Goal: Transaction & Acquisition: Purchase product/service

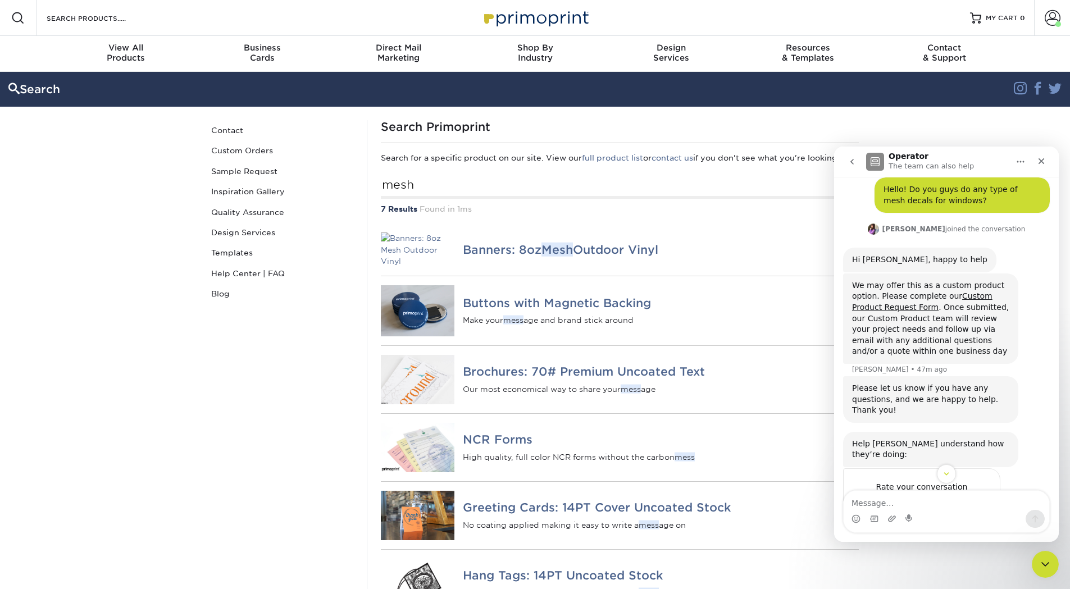
scroll to position [79, 0]
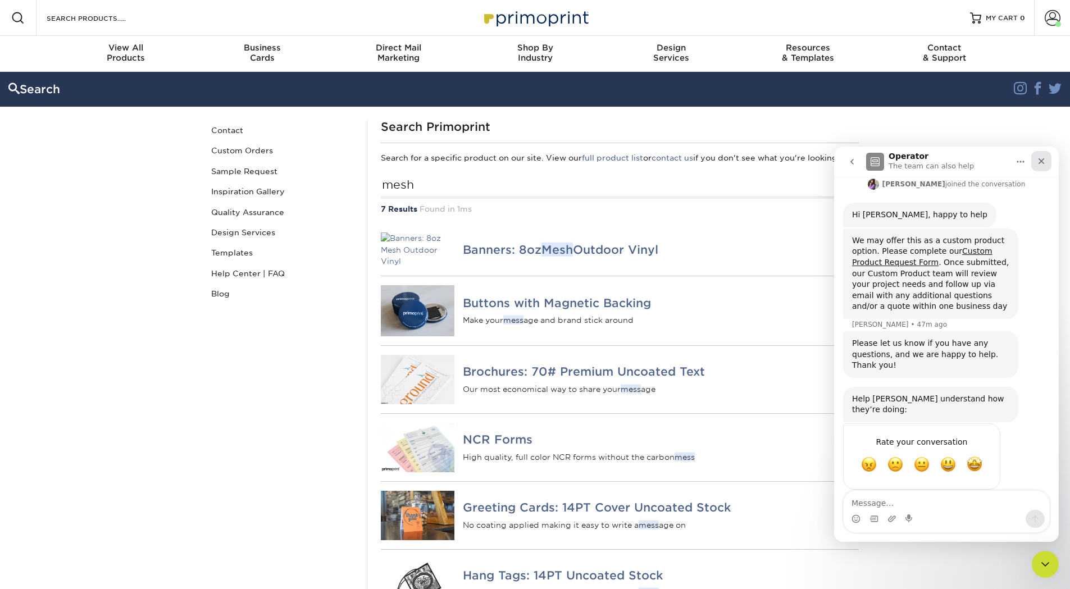
click at [1040, 163] on icon "Close" at bounding box center [1042, 161] width 6 height 6
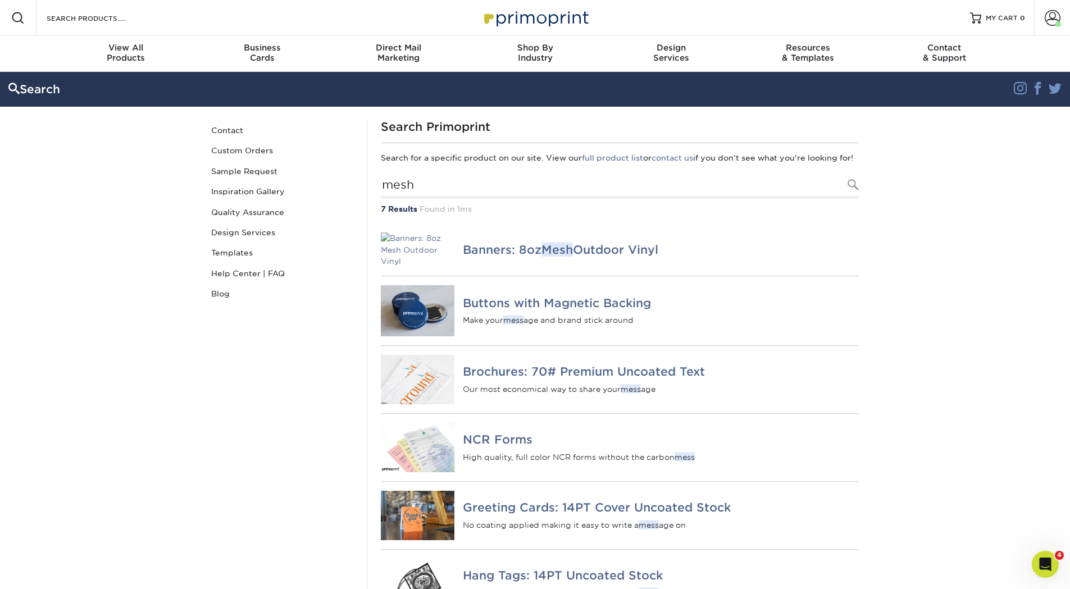
scroll to position [67, 0]
click at [146, 49] on span "View All" at bounding box center [126, 48] width 136 height 10
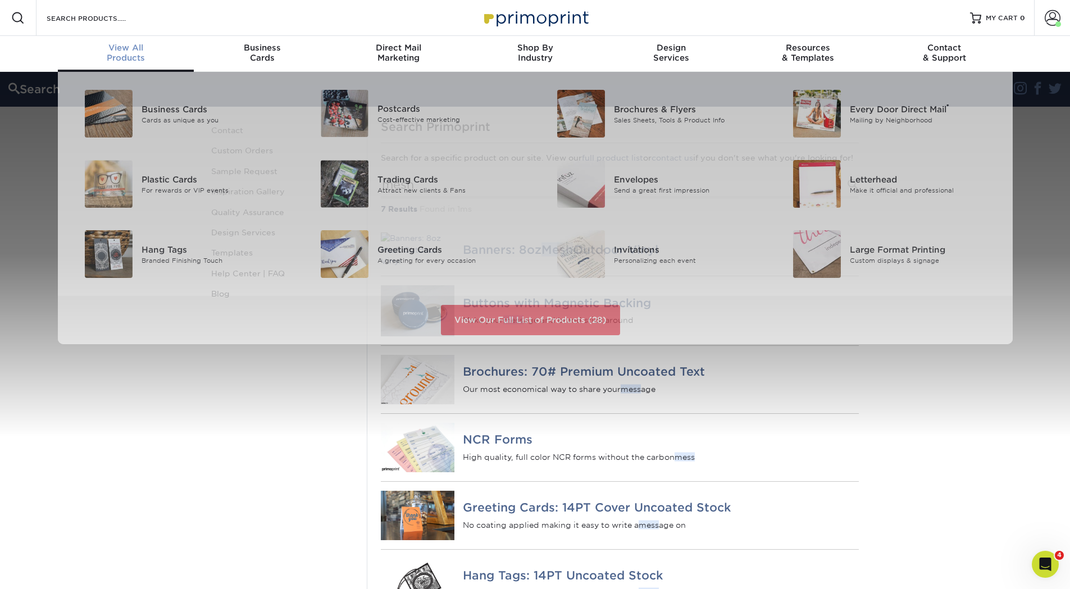
click at [130, 48] on span "View All" at bounding box center [126, 48] width 136 height 10
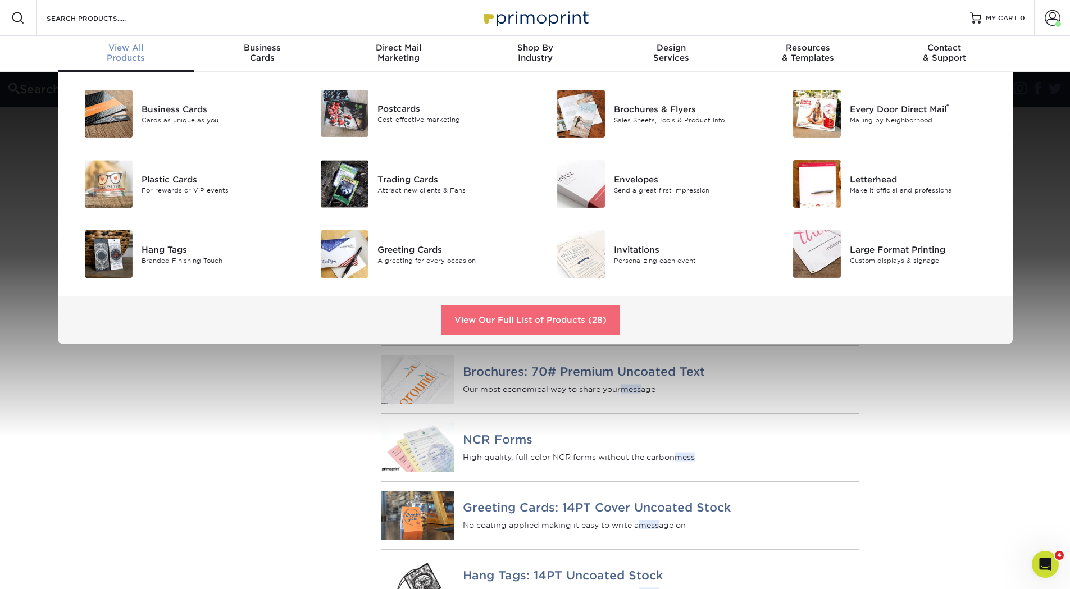
click at [537, 307] on link "View Our Full List of Products (28)" at bounding box center [530, 320] width 179 height 30
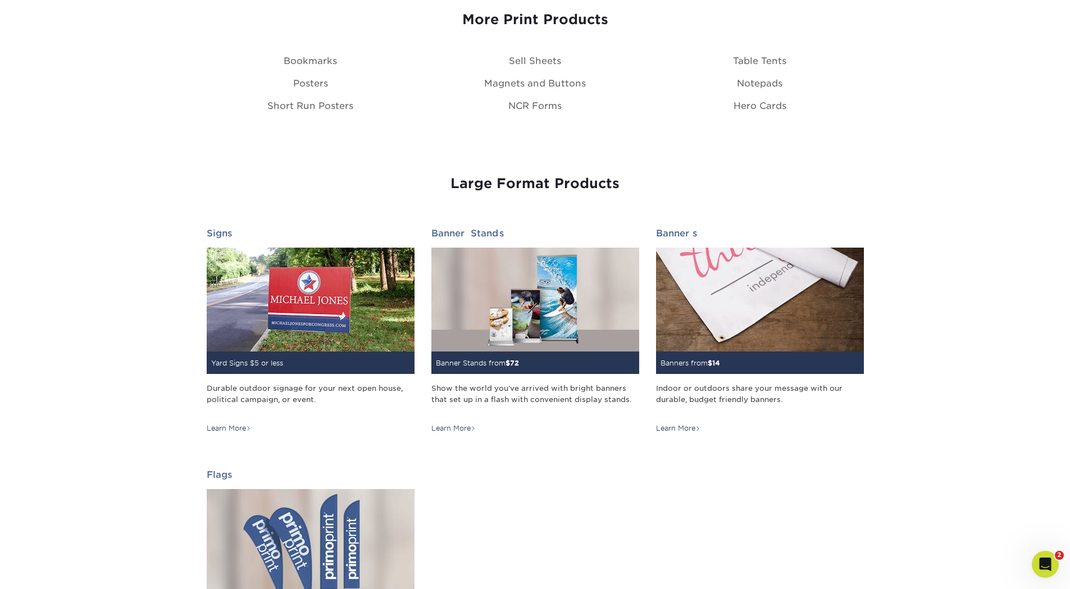
scroll to position [1404, 0]
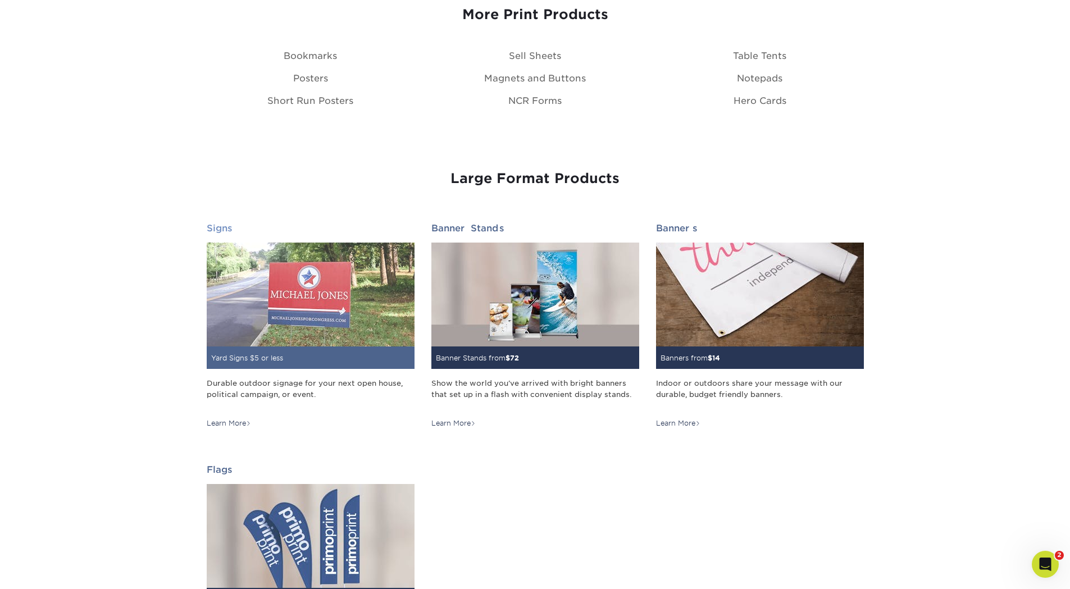
click at [271, 272] on img at bounding box center [311, 295] width 208 height 104
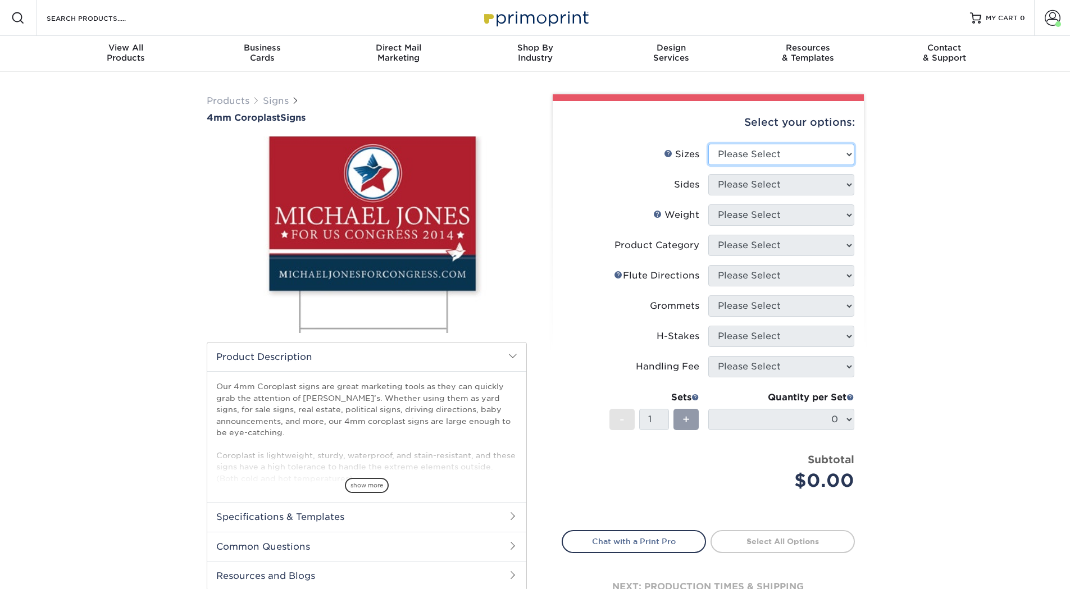
click at [782, 152] on select "Please Select 12" x 18" 18" x 24" 24" x 24" 24" x 36"" at bounding box center [781, 154] width 146 height 21
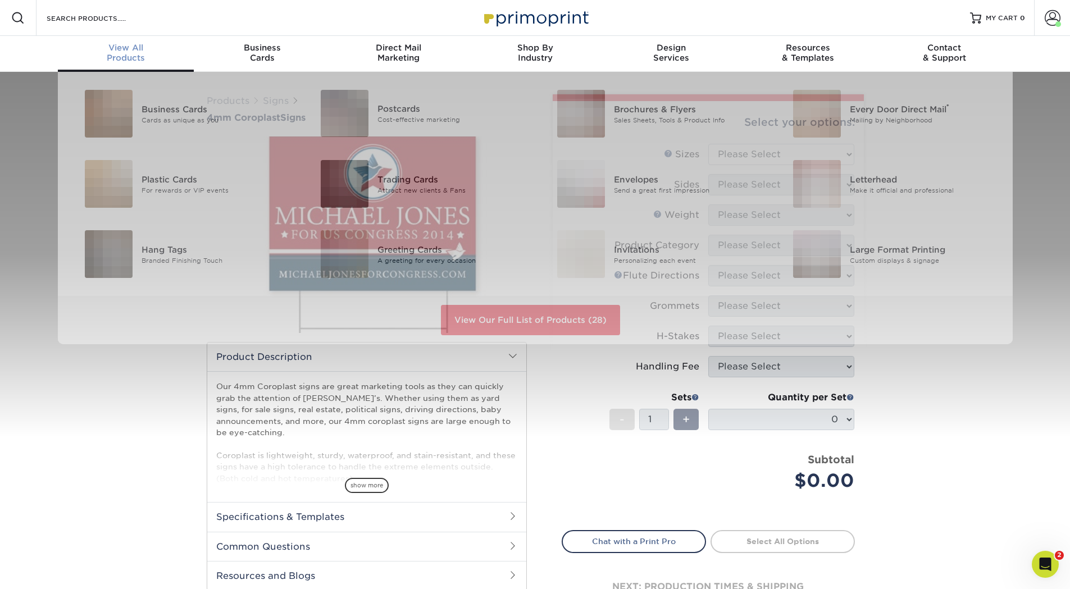
click at [112, 57] on div "View All Products" at bounding box center [126, 53] width 136 height 20
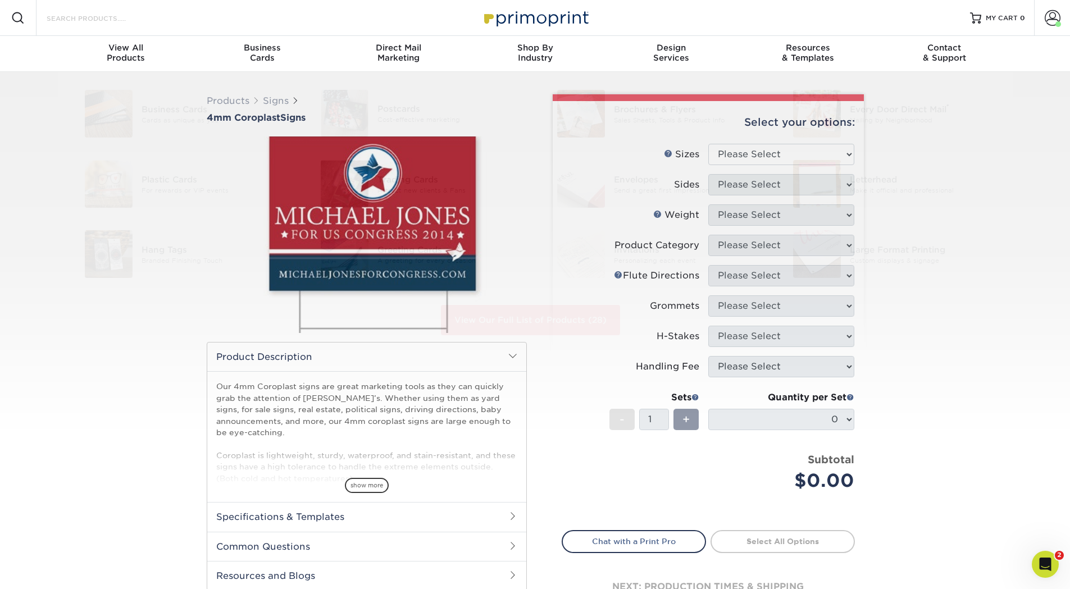
click at [113, 24] on input "Search Products" at bounding box center [100, 17] width 110 height 13
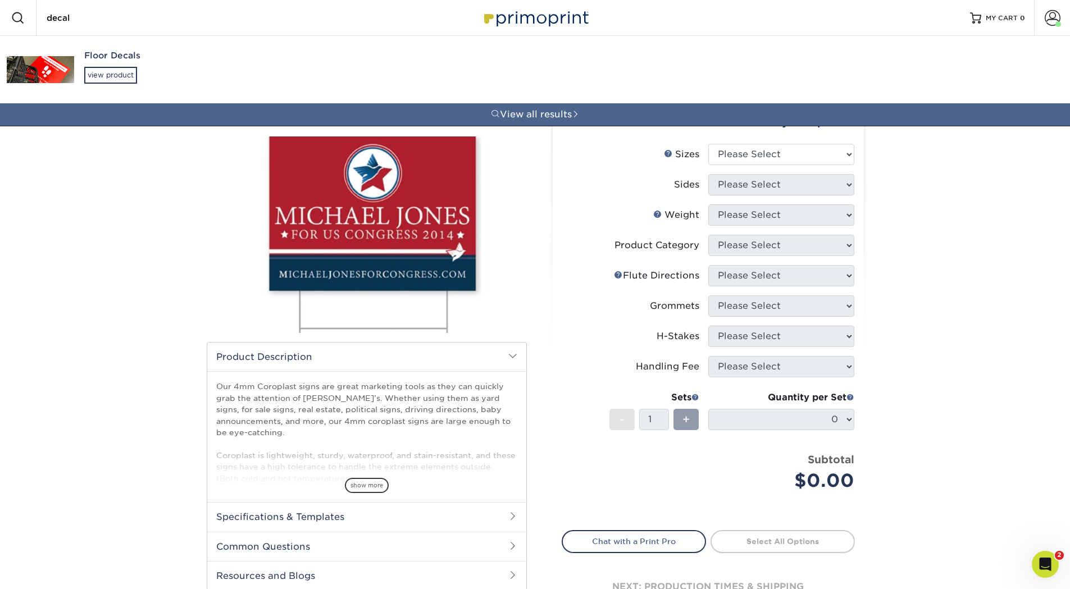
type input "decal"
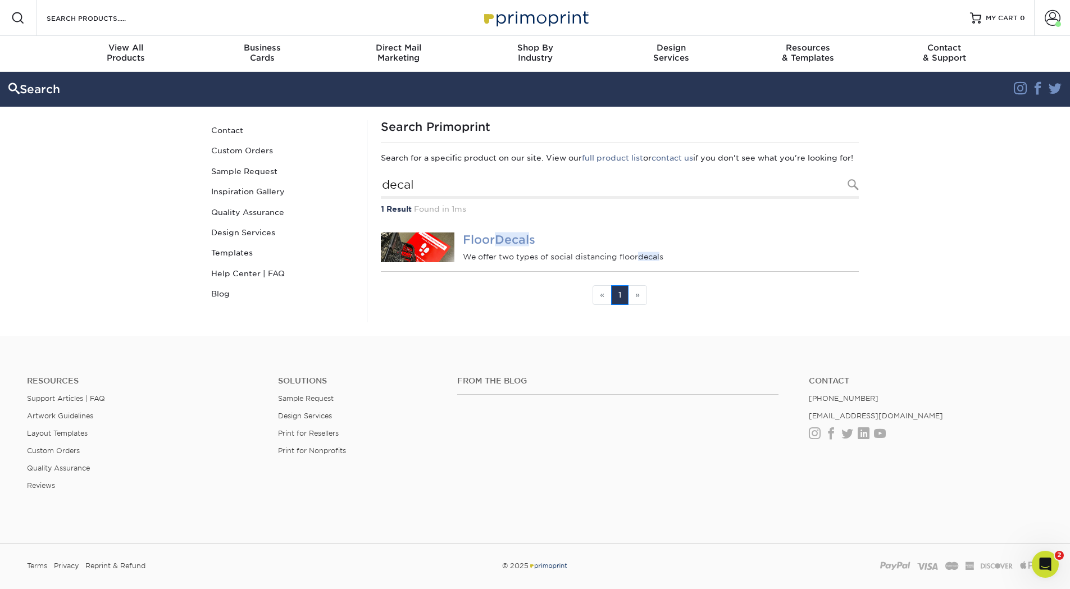
click at [469, 246] on h4 "Floor Decal s" at bounding box center [660, 239] width 395 height 13
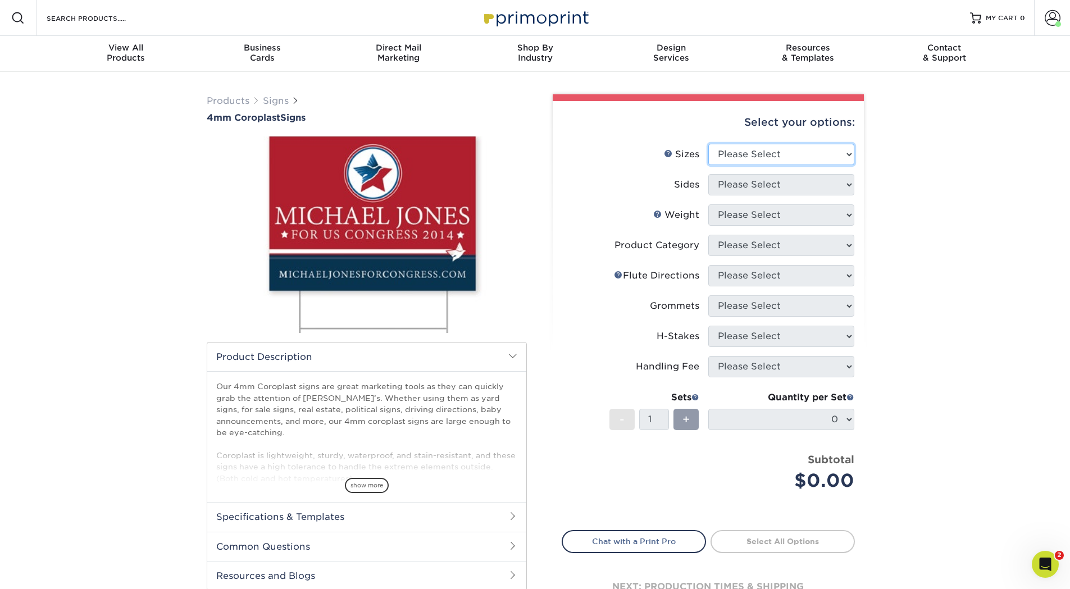
click at [737, 158] on select "Please Select 12" x 18" 18" x 24" 24" x 24" 24" x 36"" at bounding box center [781, 154] width 146 height 21
select select "24.00x24.00"
click at [708, 144] on select "Please Select 12" x 18" 18" x 24" 24" x 24" 24" x 36"" at bounding box center [781, 154] width 146 height 21
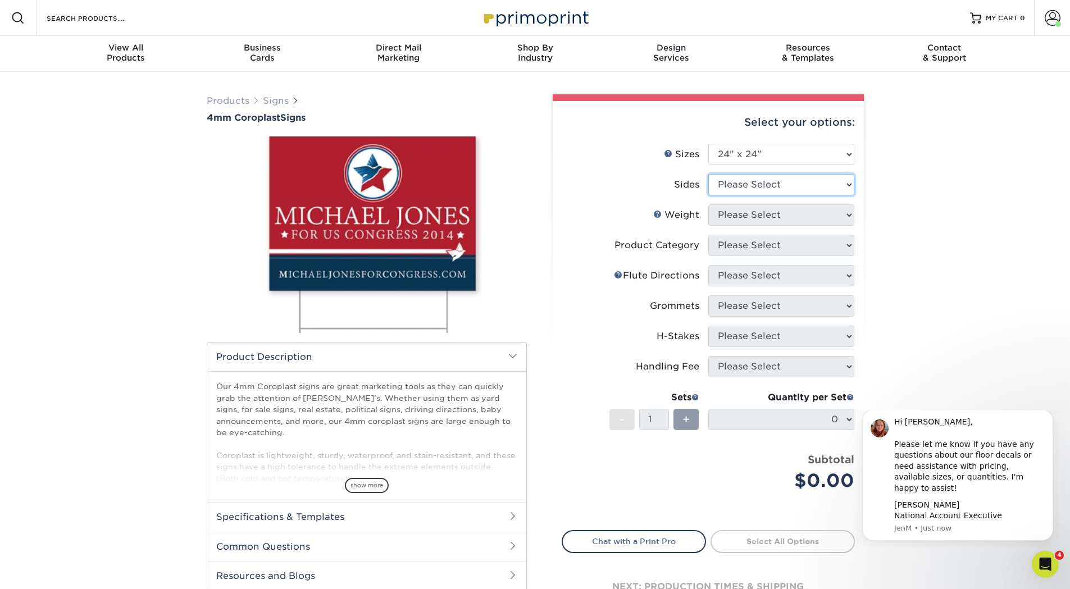
click at [738, 183] on select "Please Select Print Both Sides Print Front Only" at bounding box center [781, 184] width 146 height 21
select select "32d3c223-f82c-492b-b915-ba065a00862f"
click at [708, 174] on select "Please Select Print Both Sides Print Front Only" at bounding box center [781, 184] width 146 height 21
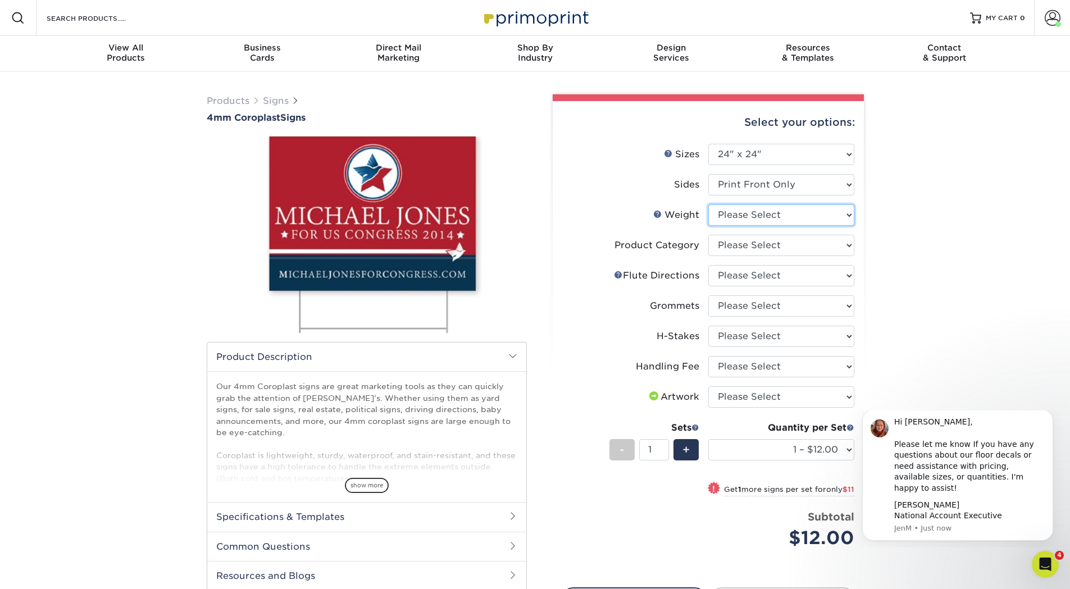
click at [793, 217] on select "Please Select 4CORO" at bounding box center [781, 214] width 146 height 21
select select "4CORO"
click at [708, 204] on select "Please Select 4CORO" at bounding box center [781, 214] width 146 height 21
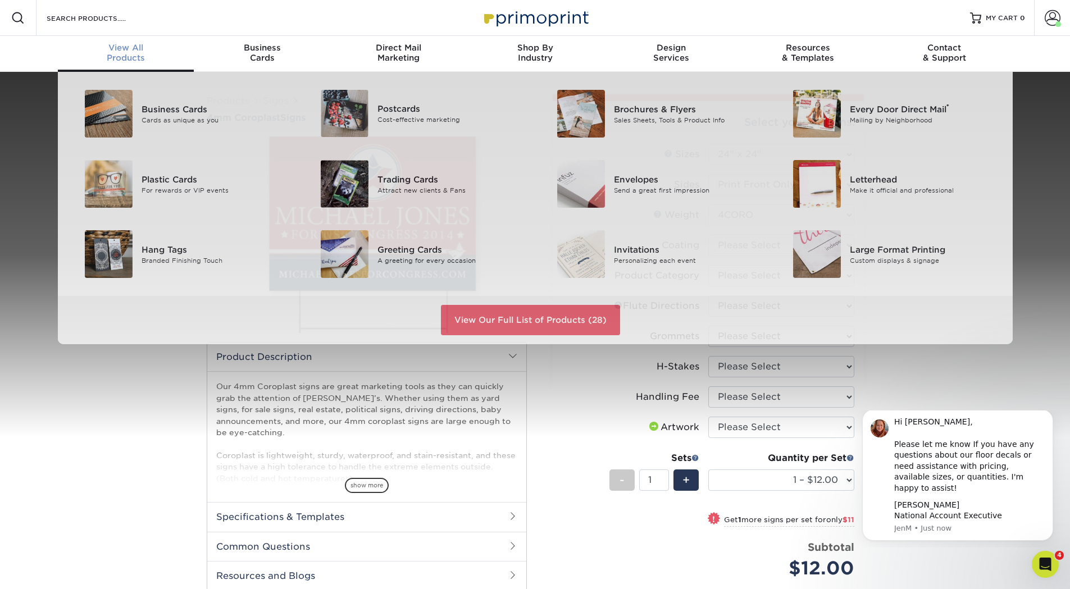
click at [115, 38] on link "View All Products" at bounding box center [126, 54] width 136 height 36
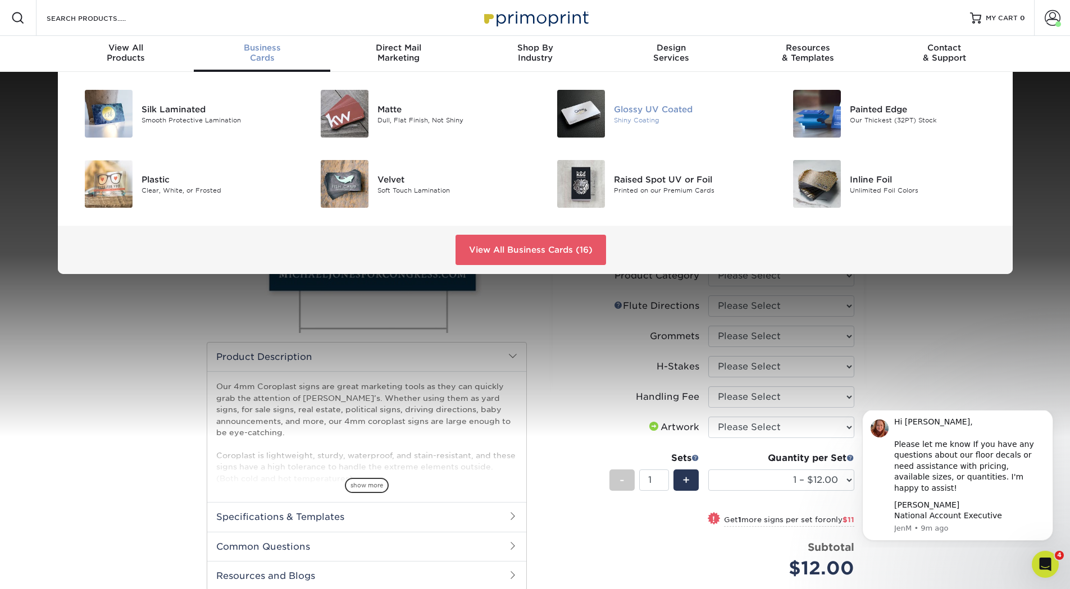
click at [593, 122] on img at bounding box center [581, 114] width 48 height 48
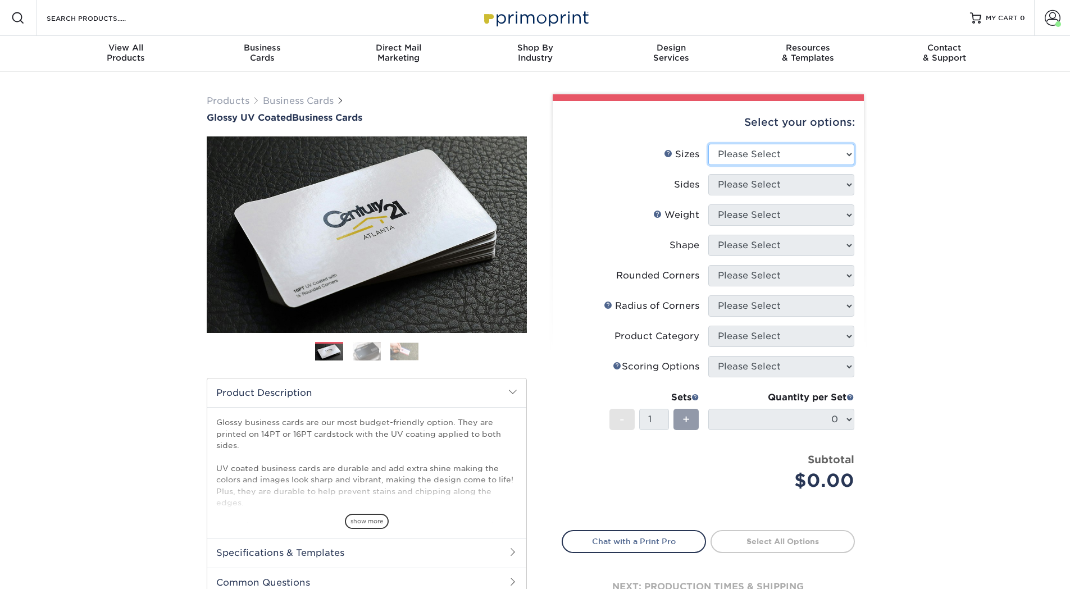
click at [792, 155] on select "Please Select 1.5" x 3.5" - Mini 1.75" x 3.5" - Mini 2" x 2" - Square 2" x 3" -…" at bounding box center [781, 154] width 146 height 21
select select "2.00x3.50"
click at [708, 144] on select "Please Select 1.5" x 3.5" - Mini 1.75" x 3.5" - Mini 2" x 2" - Square 2" x 3" -…" at bounding box center [781, 154] width 146 height 21
click at [751, 179] on select "Please Select Print Both Sides Print Front Only" at bounding box center [781, 184] width 146 height 21
select select "13abbda7-1d64-4f25-8bb2-c179b224825d"
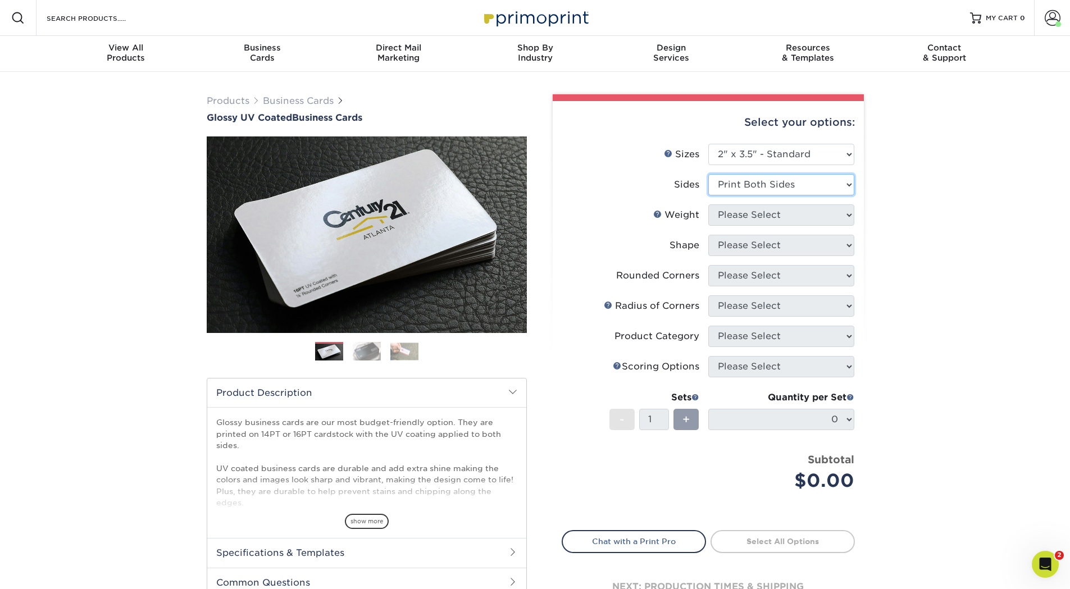
click at [708, 174] on select "Please Select Print Both Sides Print Front Only" at bounding box center [781, 184] width 146 height 21
click at [761, 219] on select "Please Select 16PT 14PT" at bounding box center [781, 214] width 146 height 21
select select "14PT"
click at [708, 204] on select "Please Select 16PT 14PT" at bounding box center [781, 214] width 146 height 21
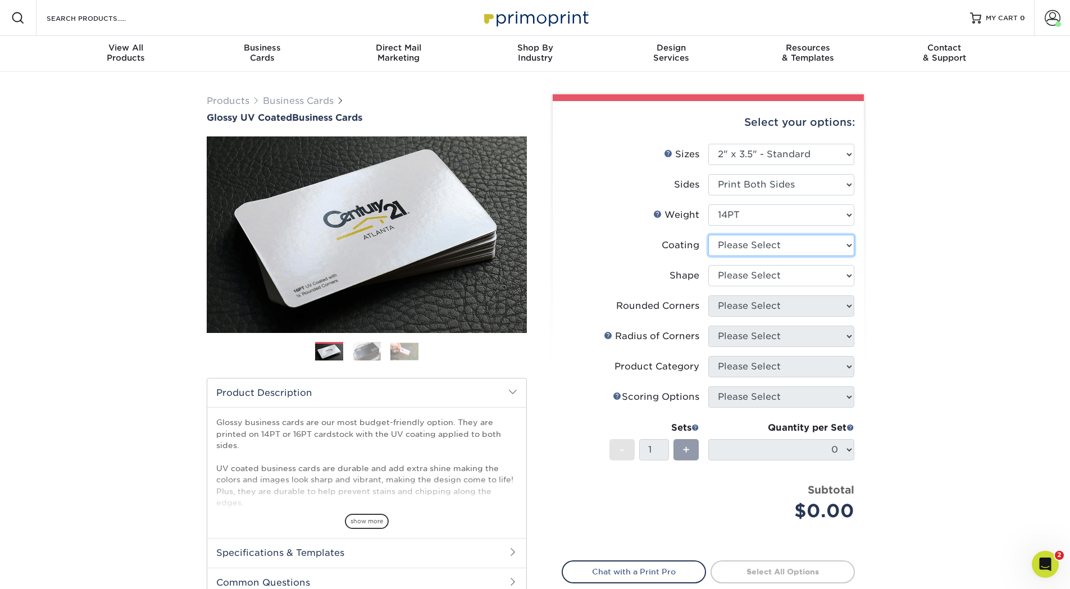
click at [758, 247] on select at bounding box center [781, 245] width 146 height 21
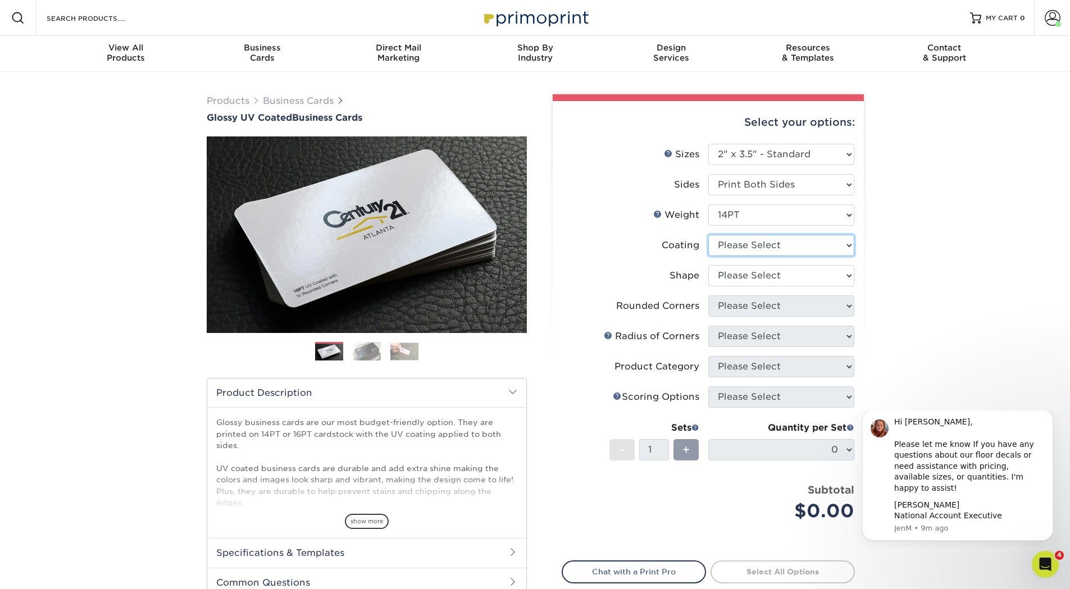
select select "1e8116af-acfc-44b1-83dc-8181aa338834"
click at [708, 235] on select at bounding box center [781, 245] width 146 height 21
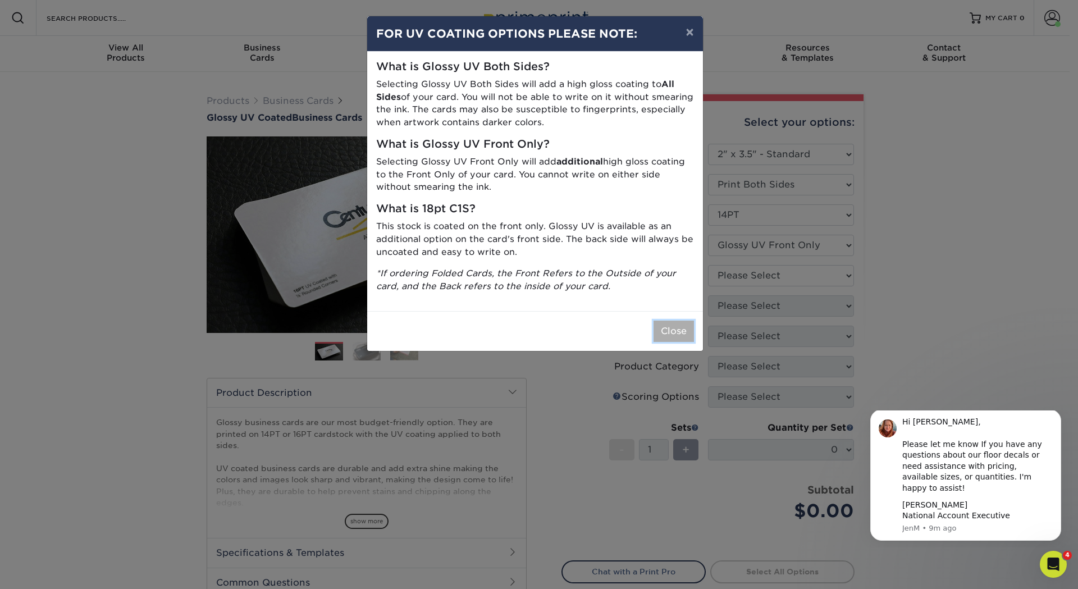
click at [670, 327] on button "Close" at bounding box center [674, 331] width 40 height 21
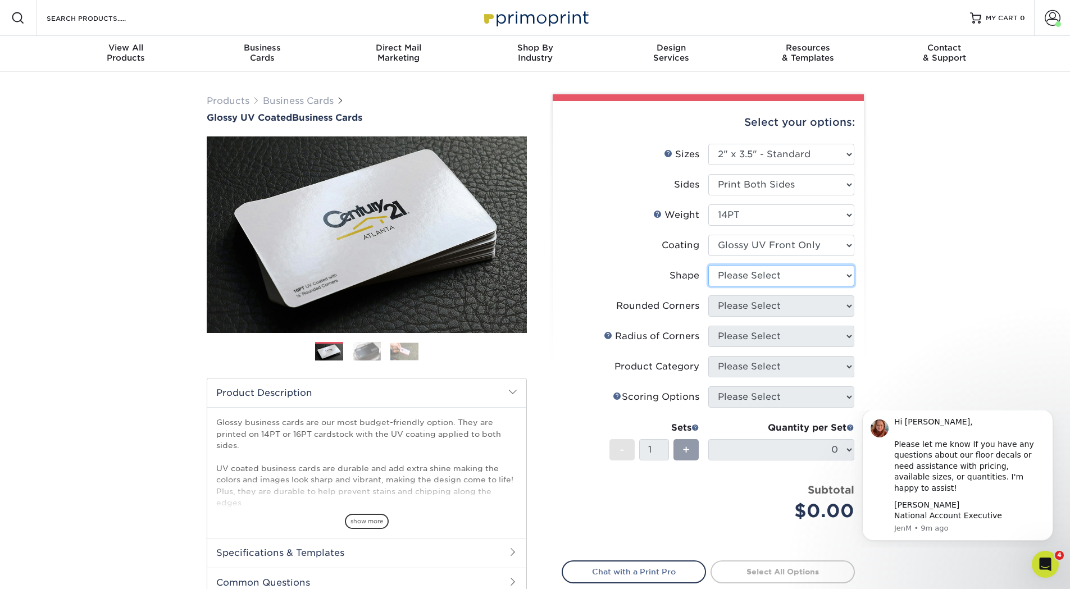
click at [752, 276] on select "Please Select Standard" at bounding box center [781, 275] width 146 height 21
select select "standard"
click at [708, 265] on select "Please Select Standard" at bounding box center [781, 275] width 146 height 21
click at [747, 308] on select "Please Select Yes - Round 2 Corners Yes - Round 4 Corners No" at bounding box center [781, 305] width 146 height 21
select select "0"
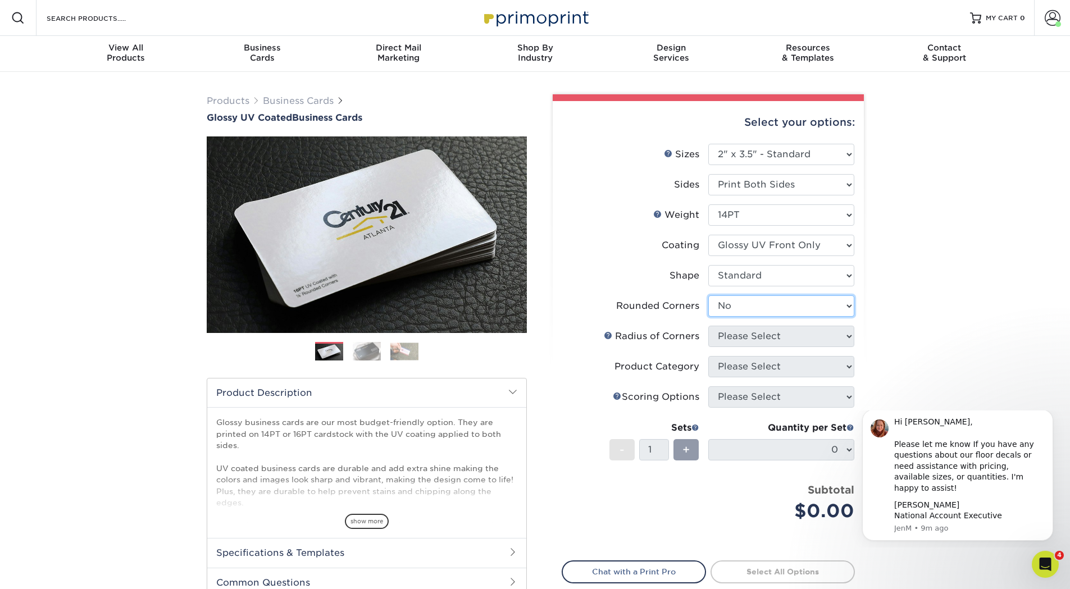
click at [708, 295] on select "Please Select Yes - Round 2 Corners Yes - Round 4 Corners No" at bounding box center [781, 305] width 146 height 21
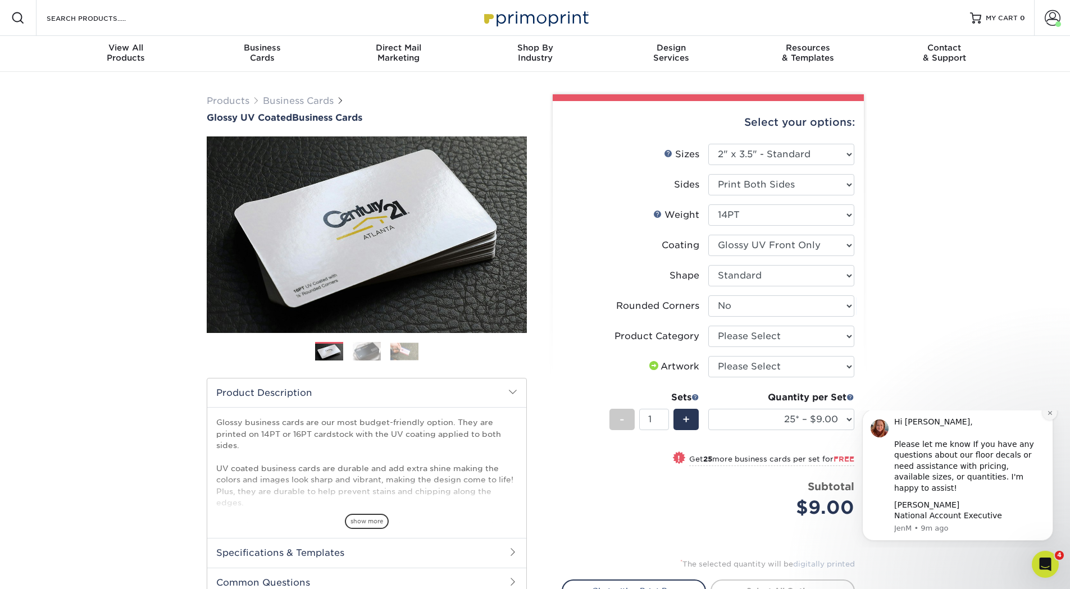
click at [1054, 420] on button "Dismiss notification" at bounding box center [1049, 413] width 15 height 15
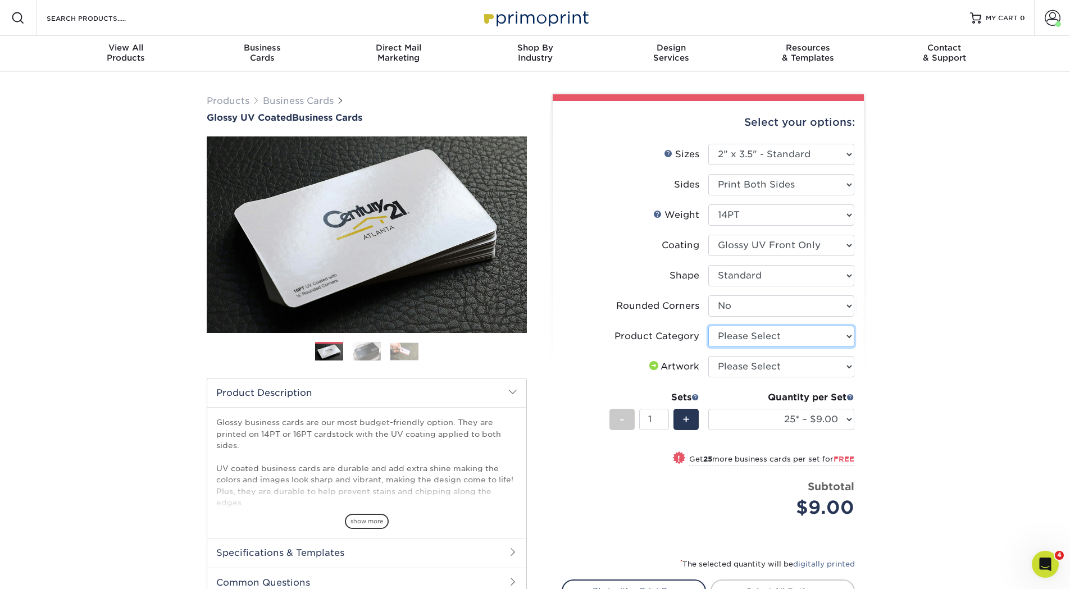
click at [775, 334] on select "Please Select Business Cards" at bounding box center [781, 336] width 146 height 21
select select "3b5148f1-0588-4f88-a218-97bcfdce65c1"
click at [708, 326] on select "Please Select Business Cards" at bounding box center [781, 336] width 146 height 21
click at [748, 371] on select "Please Select I will upload files I need a design - $100" at bounding box center [781, 366] width 146 height 21
select select "upload"
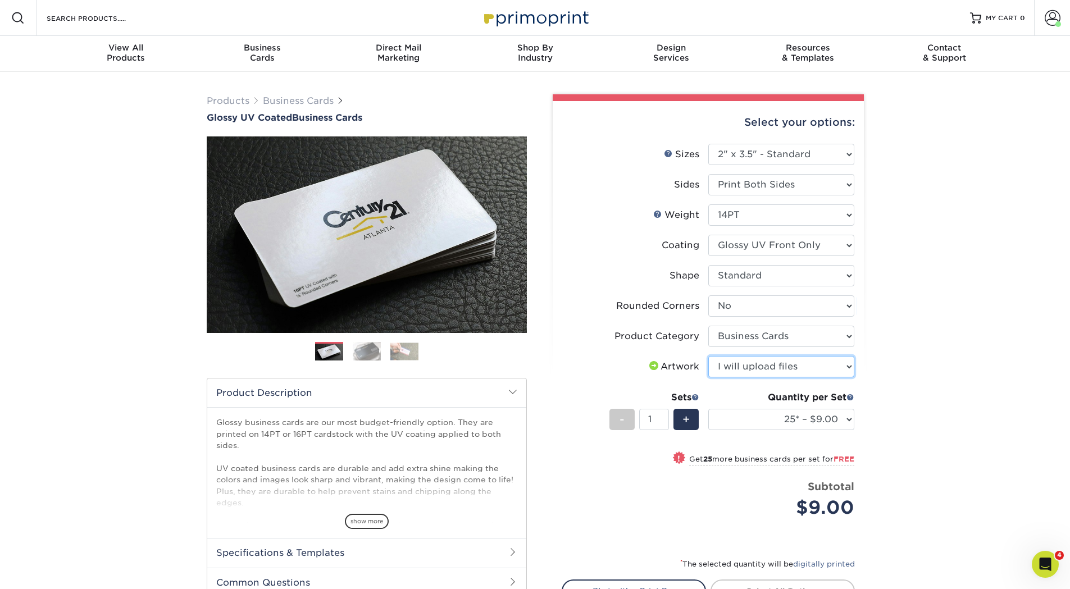
click at [708, 356] on select "Please Select I will upload files I need a design - $100" at bounding box center [781, 366] width 146 height 21
drag, startPoint x: 728, startPoint y: 425, endPoint x: 737, endPoint y: 421, distance: 9.6
click at [728, 425] on select "25* – $9.00 50* – $9.00 100* – $9.00 250* – $17.00 500 – $33.00 1000 – $42.00 2…" at bounding box center [781, 419] width 146 height 21
select select "500 – $33.00"
click at [708, 409] on select "25* – $9.00 50* – $9.00 100* – $9.00 250* – $17.00 500 – $33.00 1000 – $42.00 2…" at bounding box center [781, 419] width 146 height 21
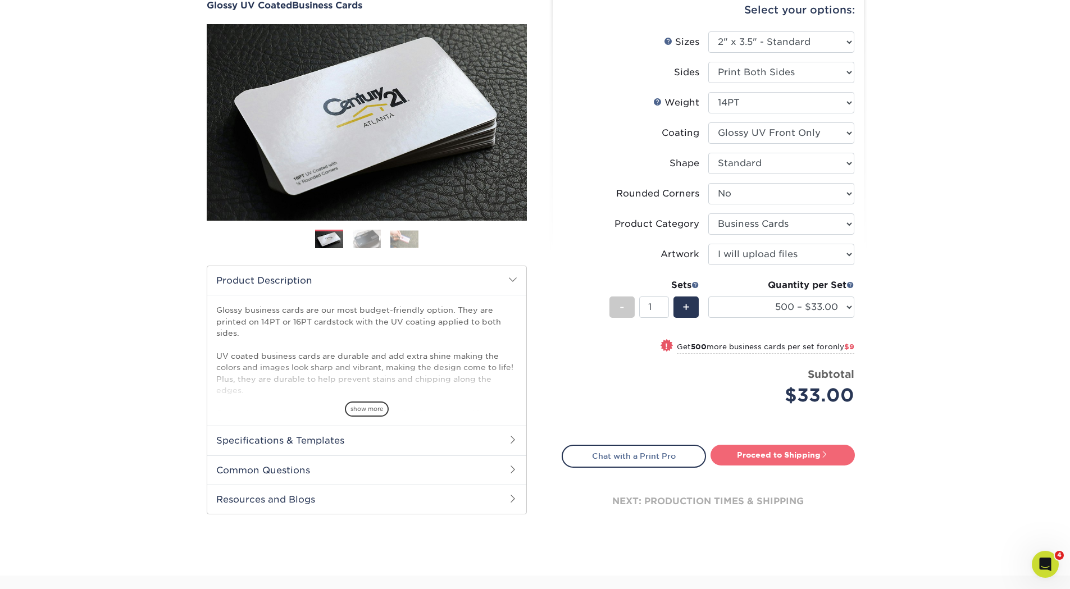
click at [763, 453] on link "Proceed to Shipping" at bounding box center [783, 455] width 144 height 20
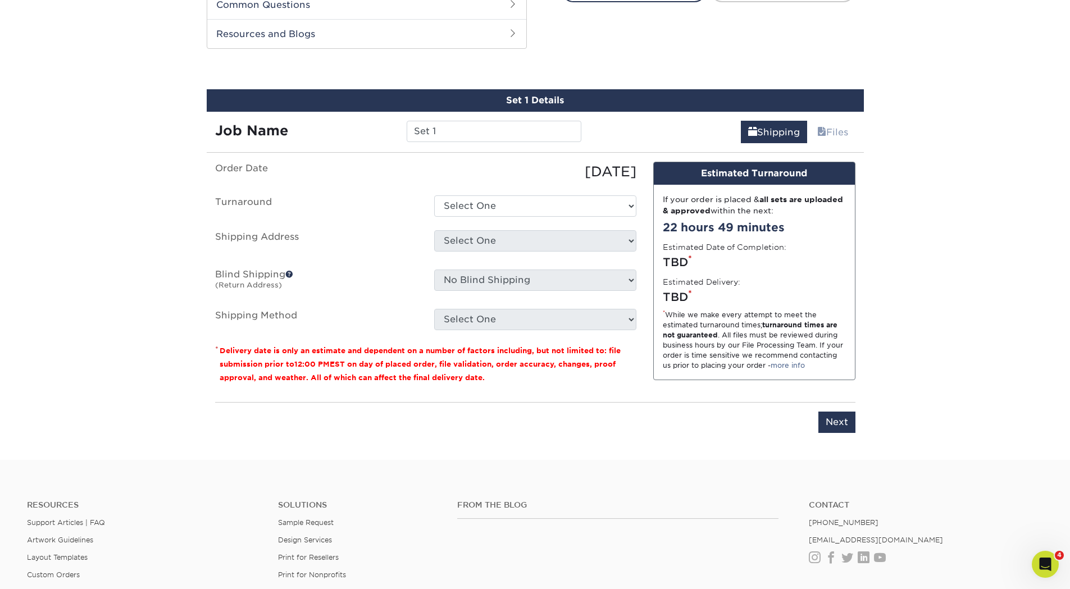
scroll to position [588, 0]
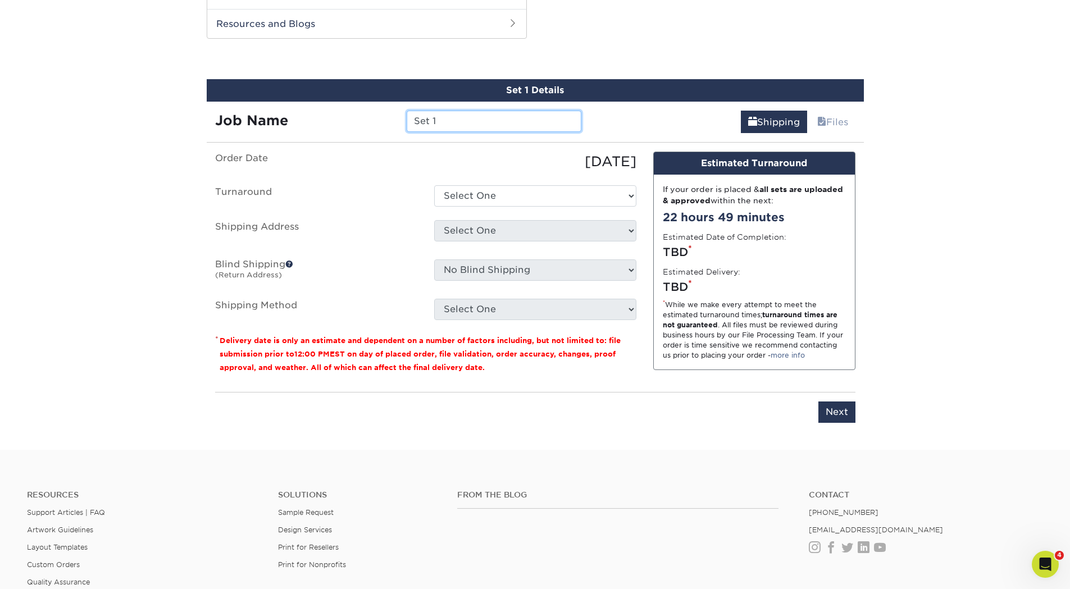
click at [456, 123] on input "Set 1" at bounding box center [494, 121] width 175 height 21
drag, startPoint x: 444, startPoint y: 123, endPoint x: 210, endPoint y: 88, distance: 237.4
click at [210, 88] on div "Set 1 Details Job Name Set 1 Shipping Files You've choosen mailing services! If…" at bounding box center [535, 257] width 657 height 357
click at [494, 123] on input "Rob Dzur - Cards (Spanish)" at bounding box center [494, 121] width 175 height 21
type input "[PERSON_NAME] - Card (Spanish)"
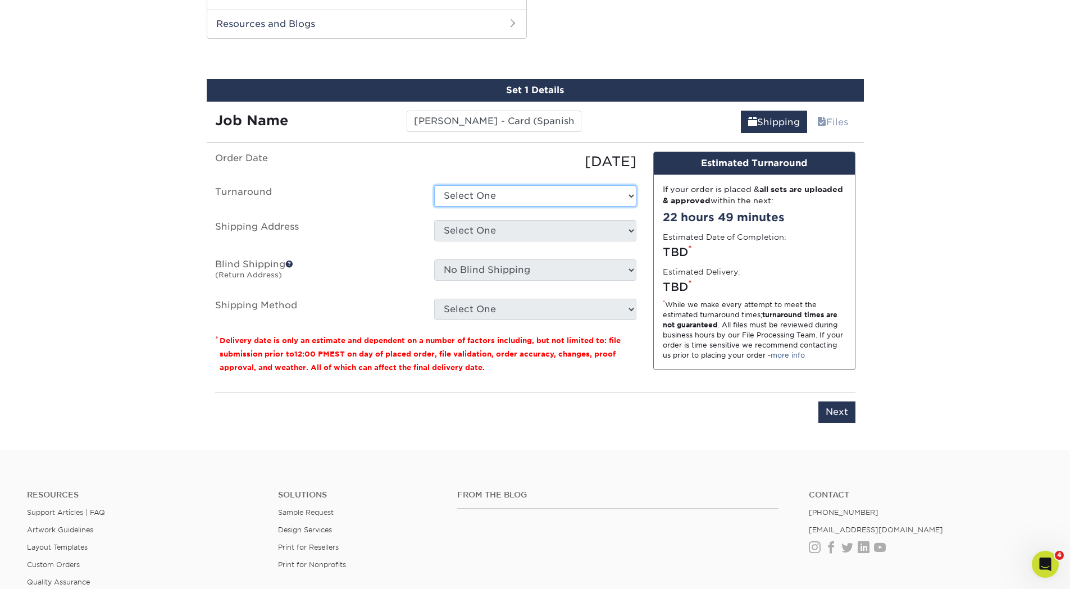
click at [488, 191] on select "Select One 2-4 Business Days 2 Day Next Business Day" at bounding box center [535, 195] width 202 height 21
select select "4ed5b183-8b0a-4e92-90c2-1c9810e7d032"
click at [434, 185] on select "Select One 2-4 Business Days 2 Day Next Business Day" at bounding box center [535, 195] width 202 height 21
click at [471, 239] on select "Select One ABQ - BHI C- DEN - BHI DEN - EITS GJ Las Cruces LC Sarah Ganley + Ad…" at bounding box center [535, 230] width 202 height 21
select select "10798"
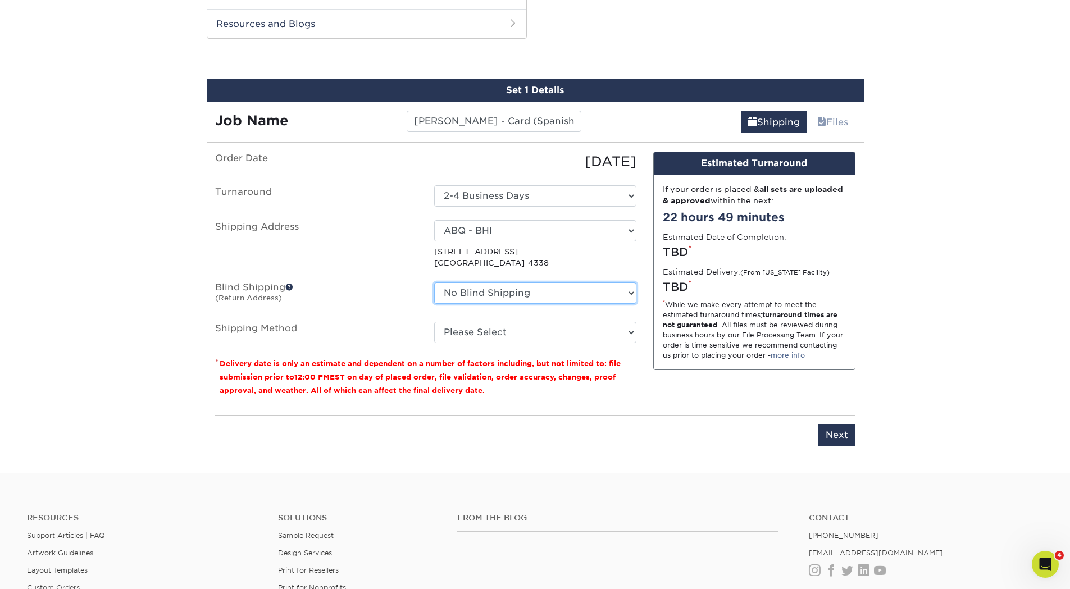
click at [494, 296] on select "No Blind Shipping ABQ - BHI C- DEN - BHI DEN - EITS GJ Las Cruces LC Sarah Ganl…" at bounding box center [535, 293] width 202 height 21
drag, startPoint x: 493, startPoint y: 298, endPoint x: 487, endPoint y: 325, distance: 27.5
click at [493, 298] on select "No Blind Shipping ABQ - BHI C- DEN - BHI DEN - EITS GJ Las Cruces LC Sarah Ganl…" at bounding box center [535, 293] width 202 height 21
click at [485, 335] on select "Please Select Ground Shipping (+$8.96) 3 Day Shipping Service (+$15.34) 2 Day A…" at bounding box center [535, 332] width 202 height 21
select select "03"
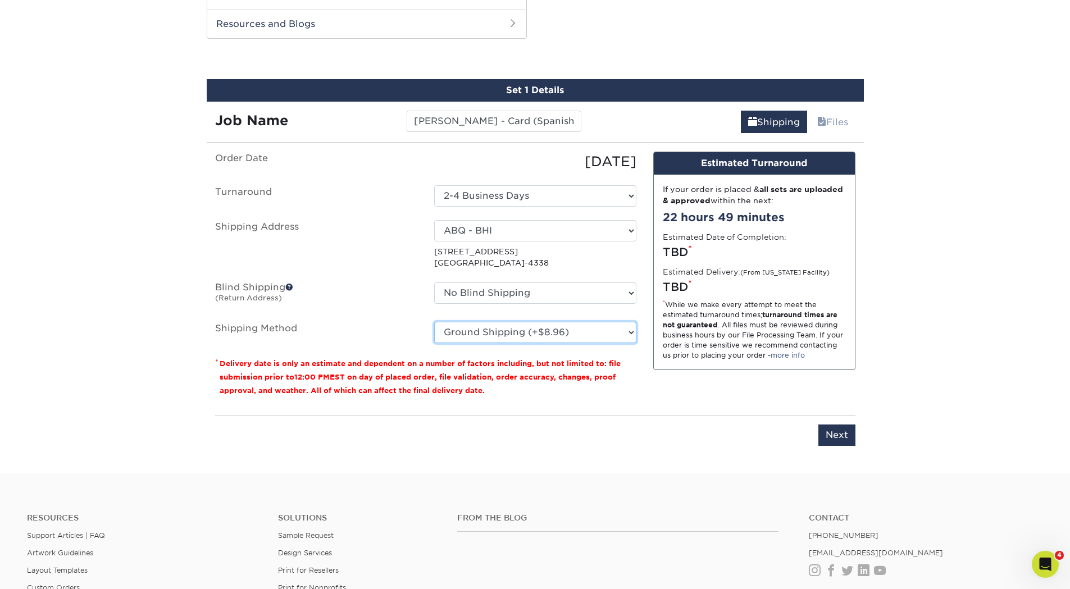
click at [434, 322] on select "Please Select Ground Shipping (+$8.96) 3 Day Shipping Service (+$15.34) 2 Day A…" at bounding box center [535, 332] width 202 height 21
click at [830, 441] on input "Next" at bounding box center [836, 435] width 37 height 21
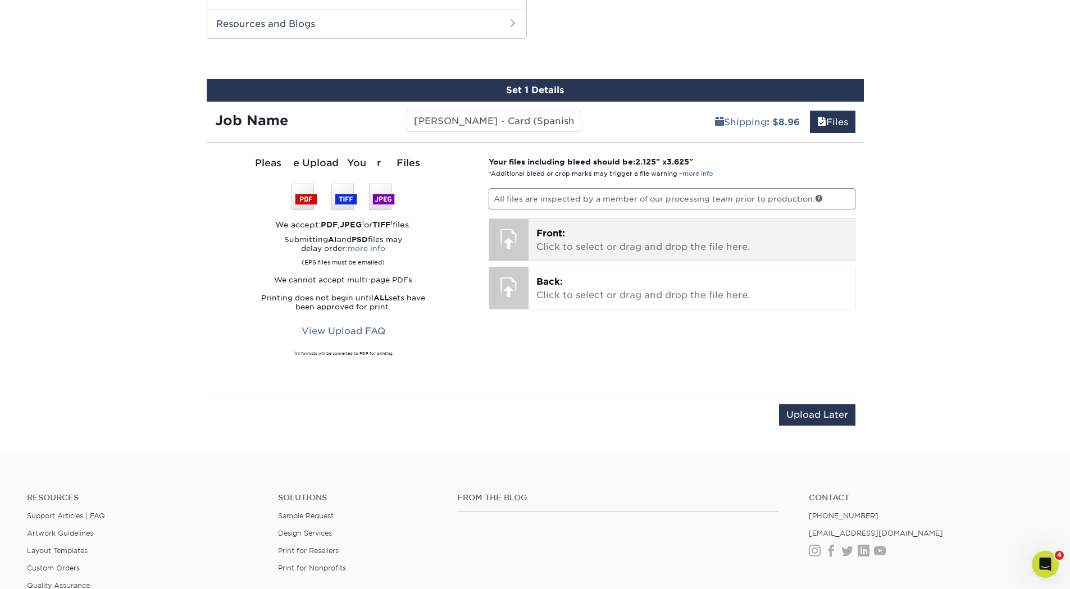
click at [581, 245] on p "Front: Click to select or drag and drop the file here." at bounding box center [691, 240] width 311 height 27
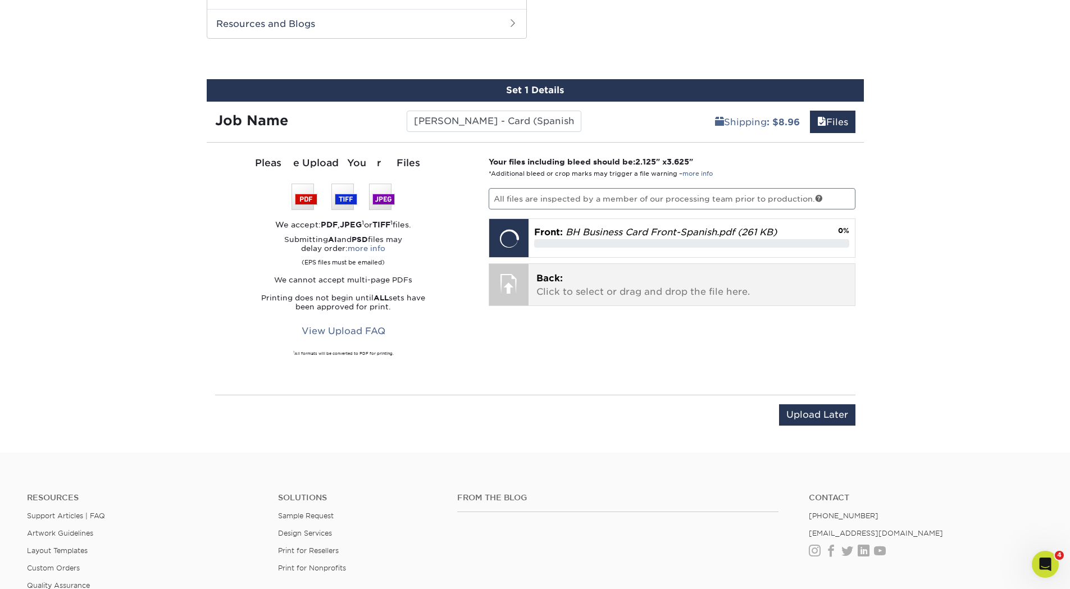
click at [554, 288] on p "Back: Click to select or drag and drop the file here." at bounding box center [691, 285] width 311 height 27
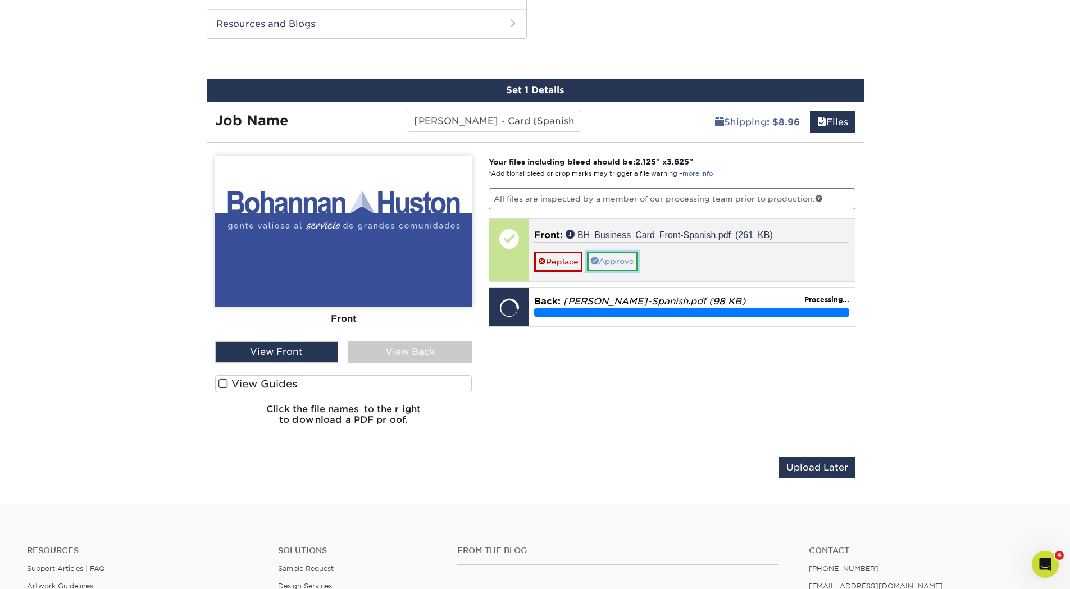
click at [616, 260] on link "Approve" at bounding box center [612, 261] width 51 height 19
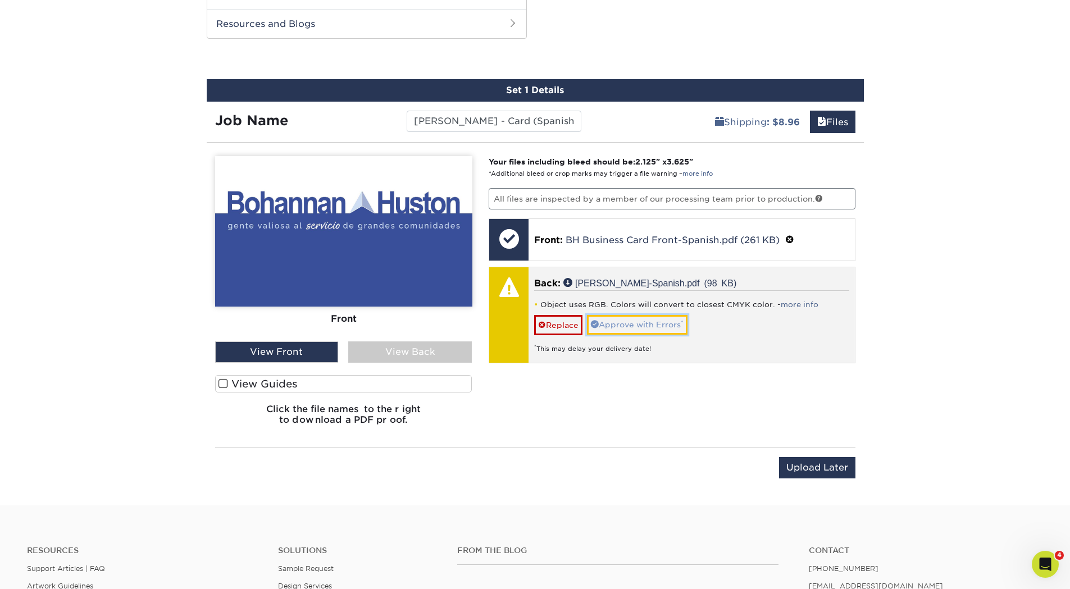
click at [657, 325] on link "Approve with Errors *" at bounding box center [637, 324] width 101 height 19
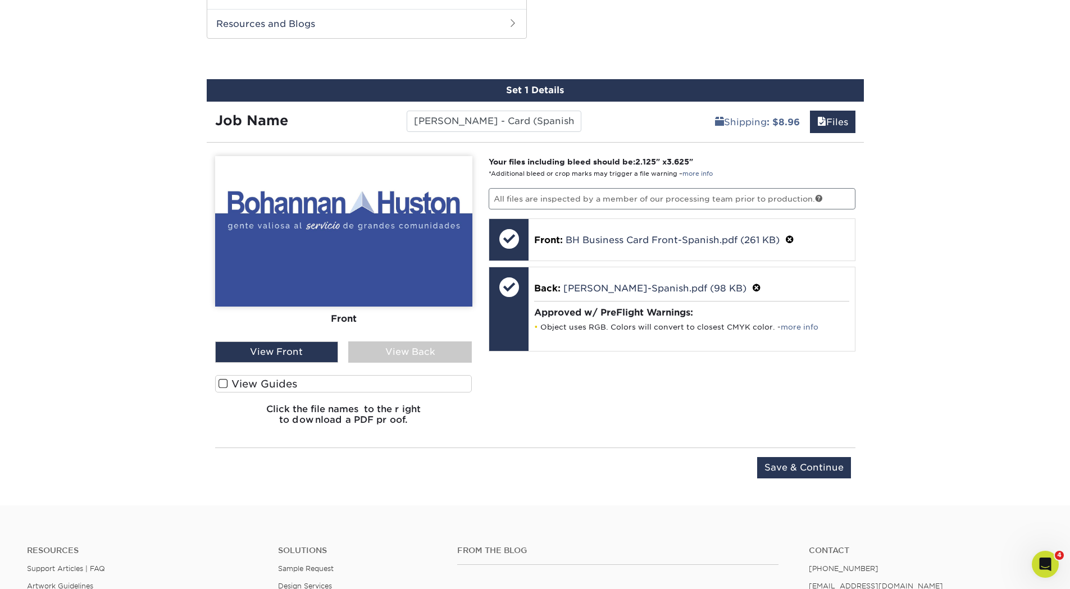
click at [368, 358] on div "View Back" at bounding box center [410, 352] width 124 height 21
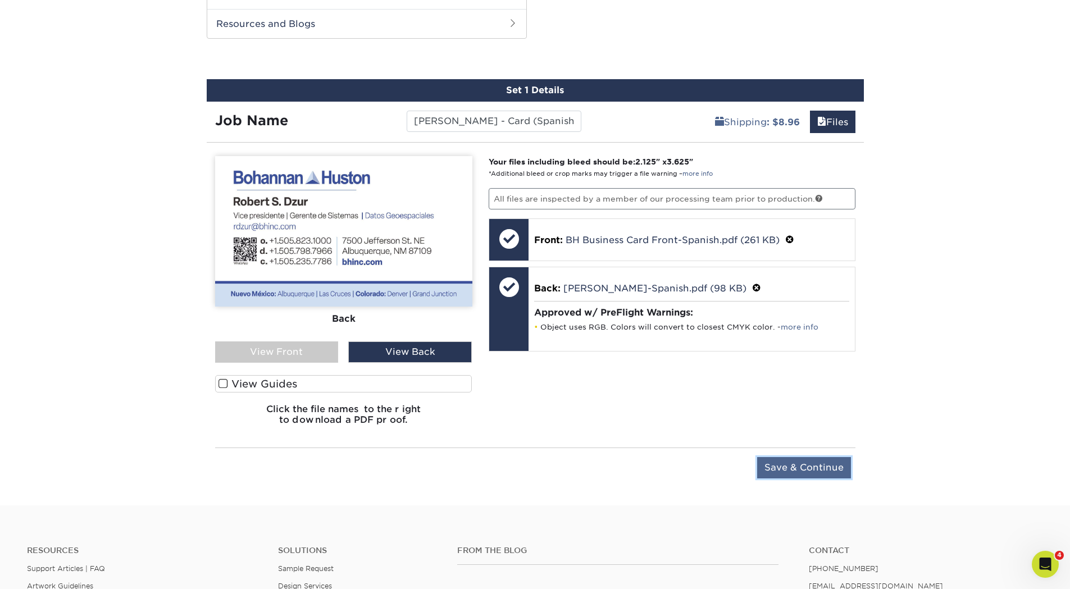
click at [778, 470] on input "Save & Continue" at bounding box center [804, 467] width 94 height 21
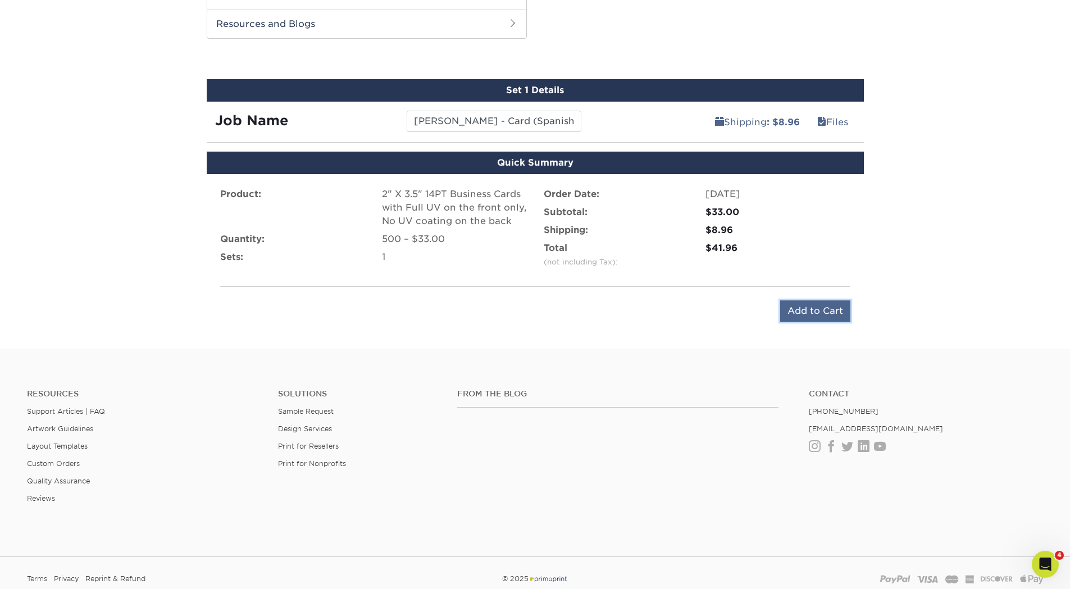
click at [793, 315] on input "Add to Cart" at bounding box center [815, 311] width 70 height 21
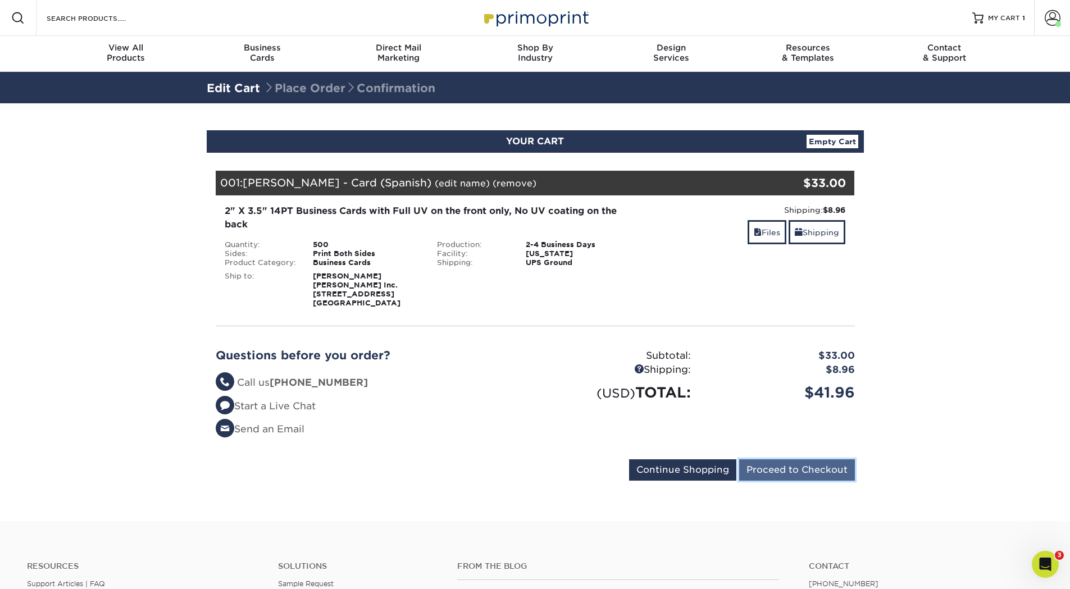
click at [775, 466] on input "Proceed to Checkout" at bounding box center [797, 469] width 116 height 21
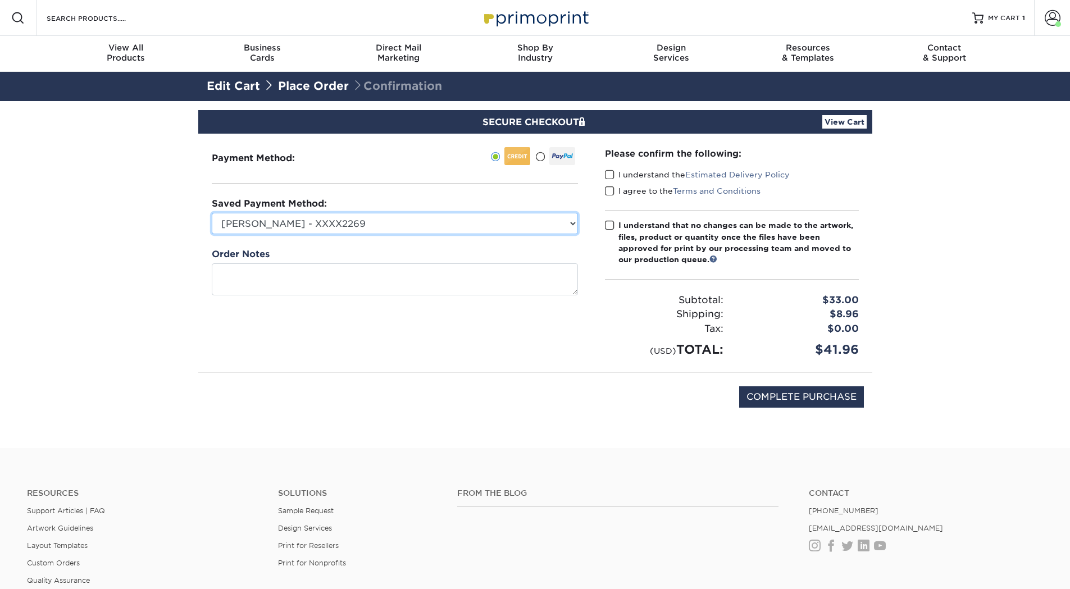
click at [354, 230] on select "Cody O. - XXXX2269 MasterCard - XXXX1282 Lisa Hurst - XXXX5524 New Credit Card" at bounding box center [395, 223] width 366 height 21
select select "73023"
click at [212, 213] on select "Cody O. - XXXX2269 MasterCard - XXXX1282 Lisa Hurst - XXXX5524 New Credit Card" at bounding box center [395, 223] width 366 height 21
click at [634, 170] on label "I understand the Estimated Delivery Policy" at bounding box center [697, 174] width 185 height 11
click at [0, 0] on input "I understand the Estimated Delivery Policy" at bounding box center [0, 0] width 0 height 0
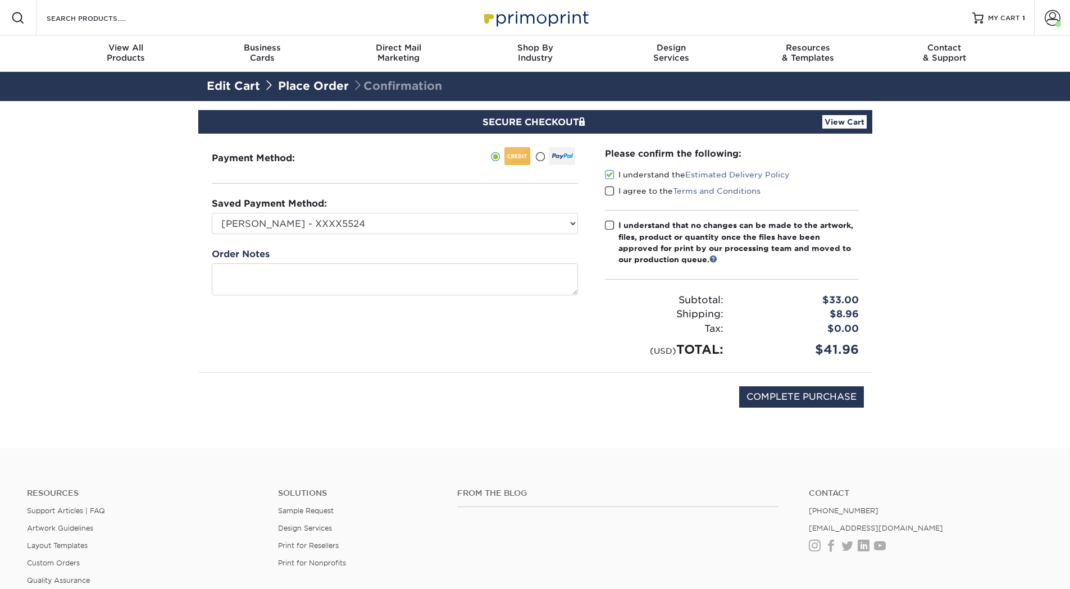
click at [617, 187] on label "I agree to the Terms and Conditions" at bounding box center [683, 190] width 156 height 11
click at [0, 0] on input "I agree to the Terms and Conditions" at bounding box center [0, 0] width 0 height 0
click at [614, 226] on span at bounding box center [610, 225] width 10 height 11
click at [0, 0] on input "I understand that no changes can be made to the artwork, files, product or quan…" at bounding box center [0, 0] width 0 height 0
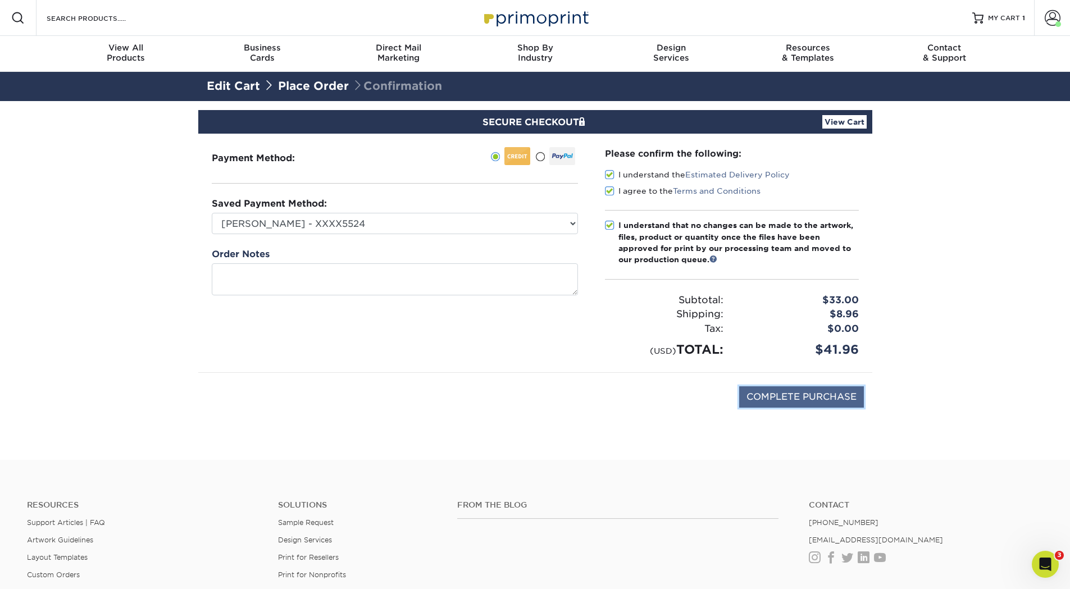
click at [779, 396] on input "COMPLETE PURCHASE" at bounding box center [801, 396] width 125 height 21
type input "PROCESSING, PLEASE WAIT..."
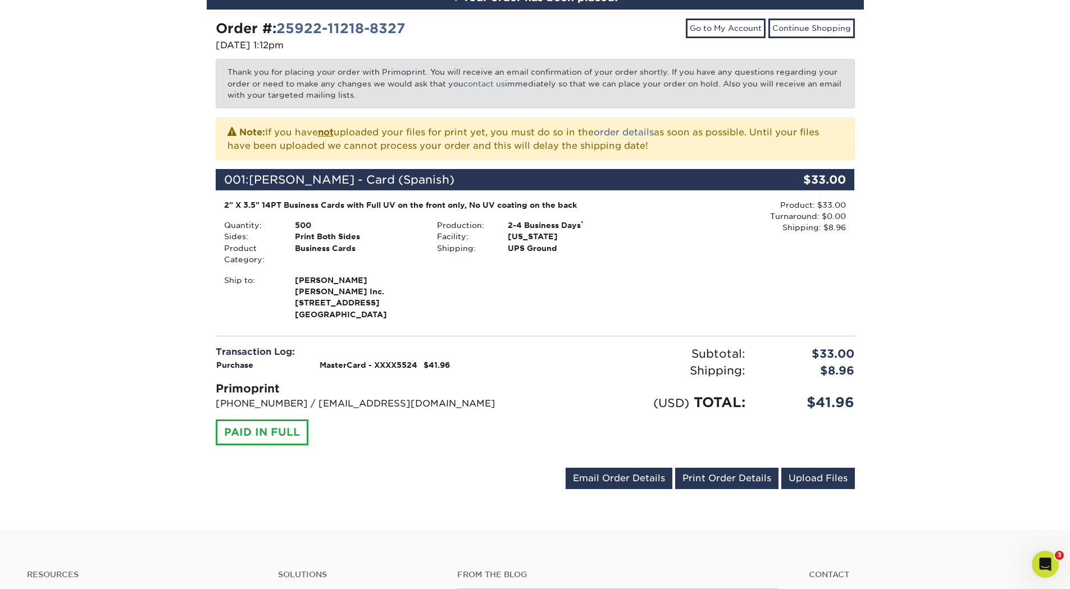
scroll to position [169, 0]
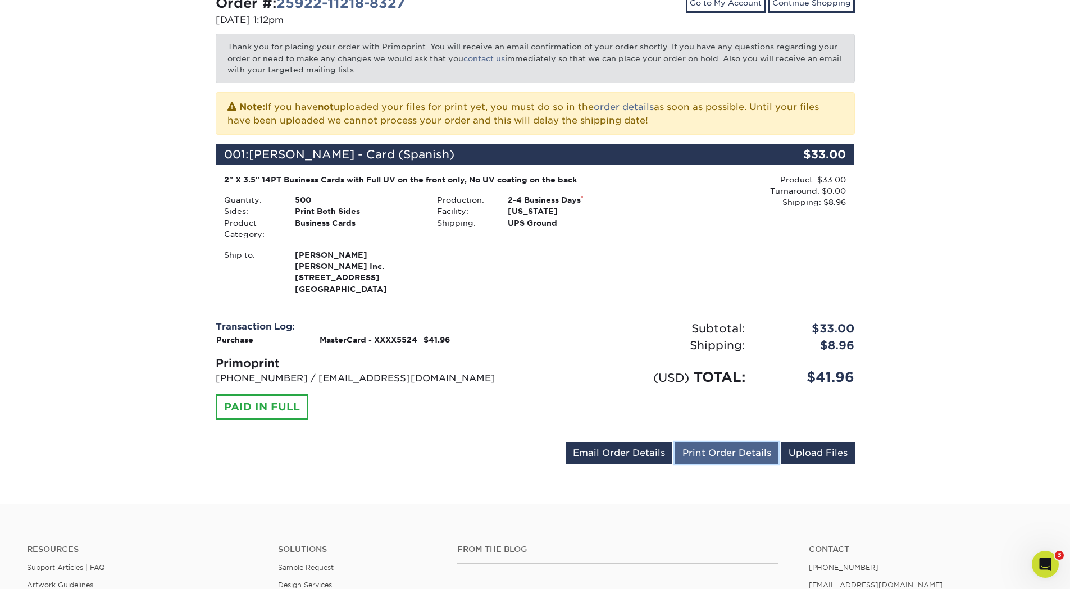
click at [718, 461] on link "Print Order Details" at bounding box center [726, 453] width 103 height 21
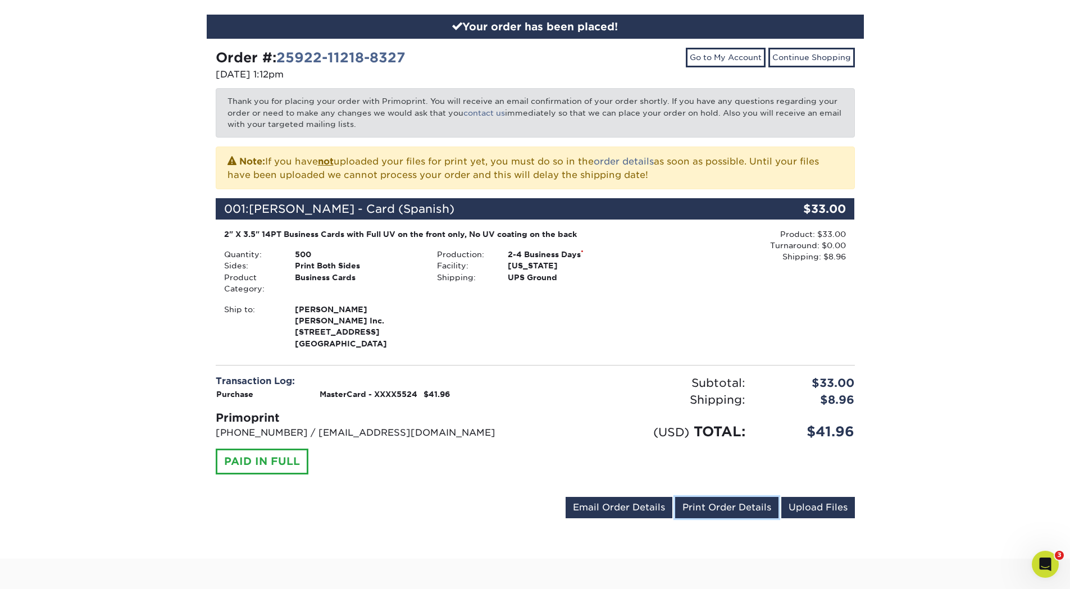
scroll to position [0, 0]
